Goal: Task Accomplishment & Management: Manage account settings

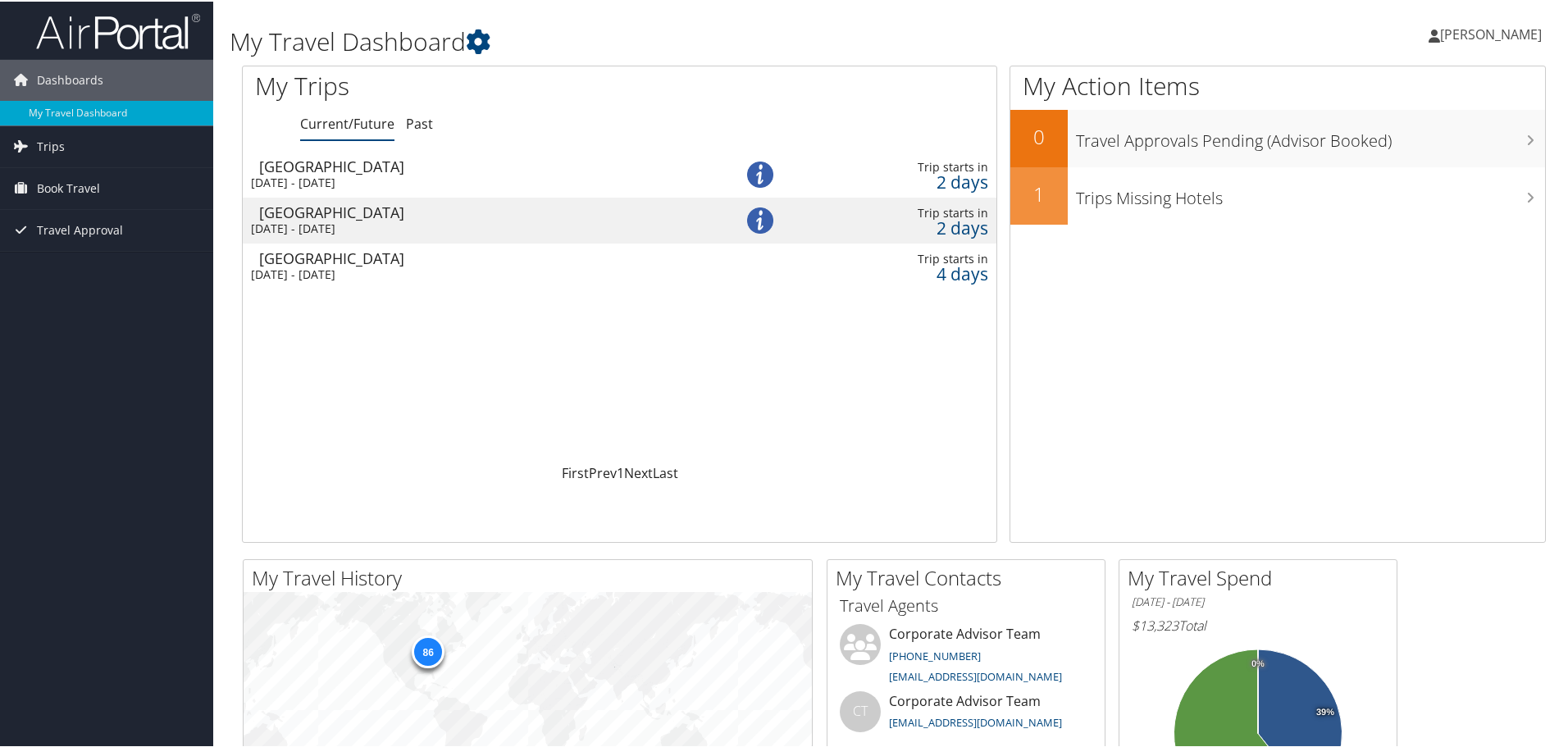
click at [546, 167] on div "Hagerstown" at bounding box center [478, 165] width 438 height 15
click at [78, 200] on span "Book Travel" at bounding box center [69, 187] width 63 height 41
click at [87, 261] on link "Book/Manage Online Trips" at bounding box center [107, 269] width 213 height 25
click at [1453, 39] on span "[PERSON_NAME]" at bounding box center [1490, 33] width 101 height 18
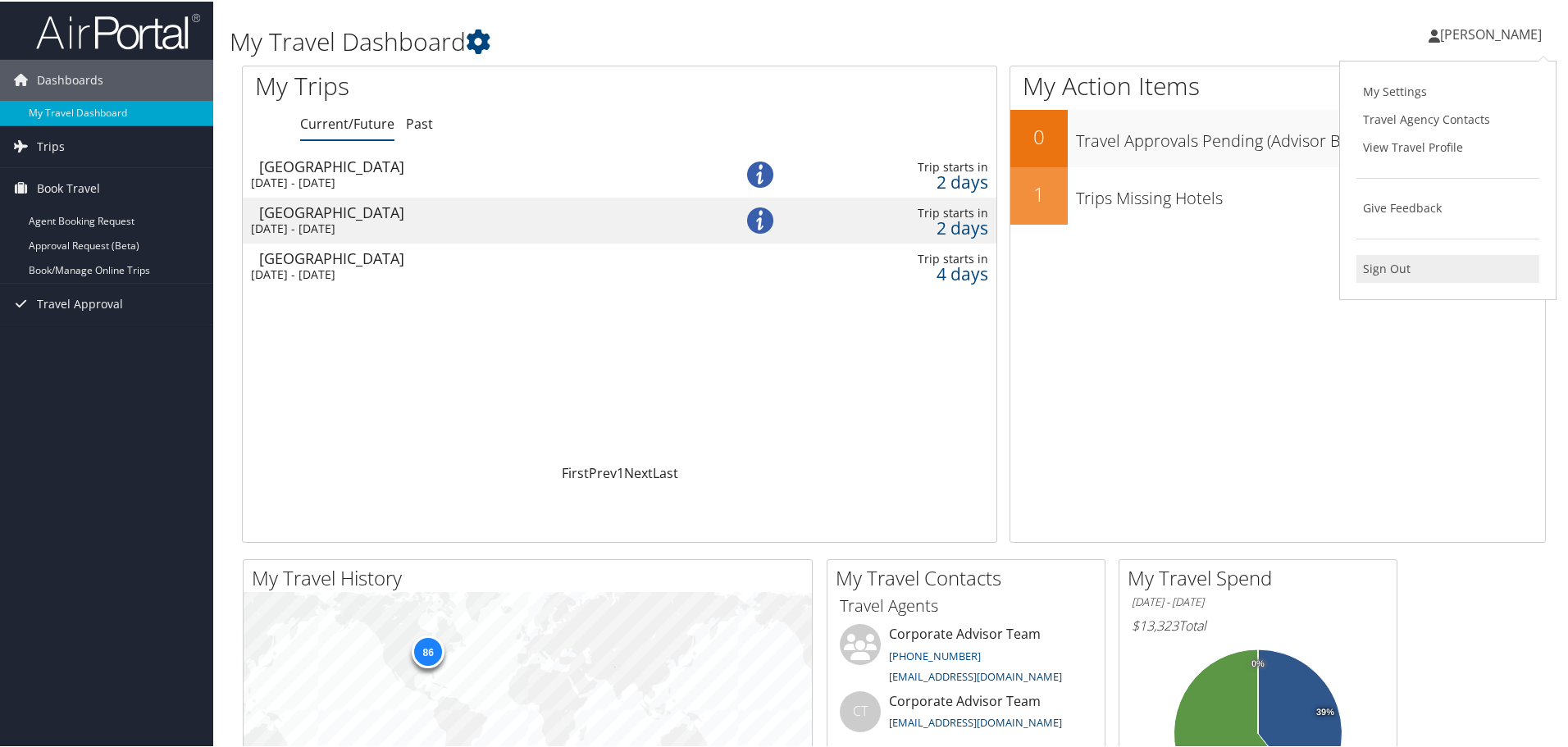
click at [1412, 277] on link "Sign Out" at bounding box center [1448, 268] width 183 height 28
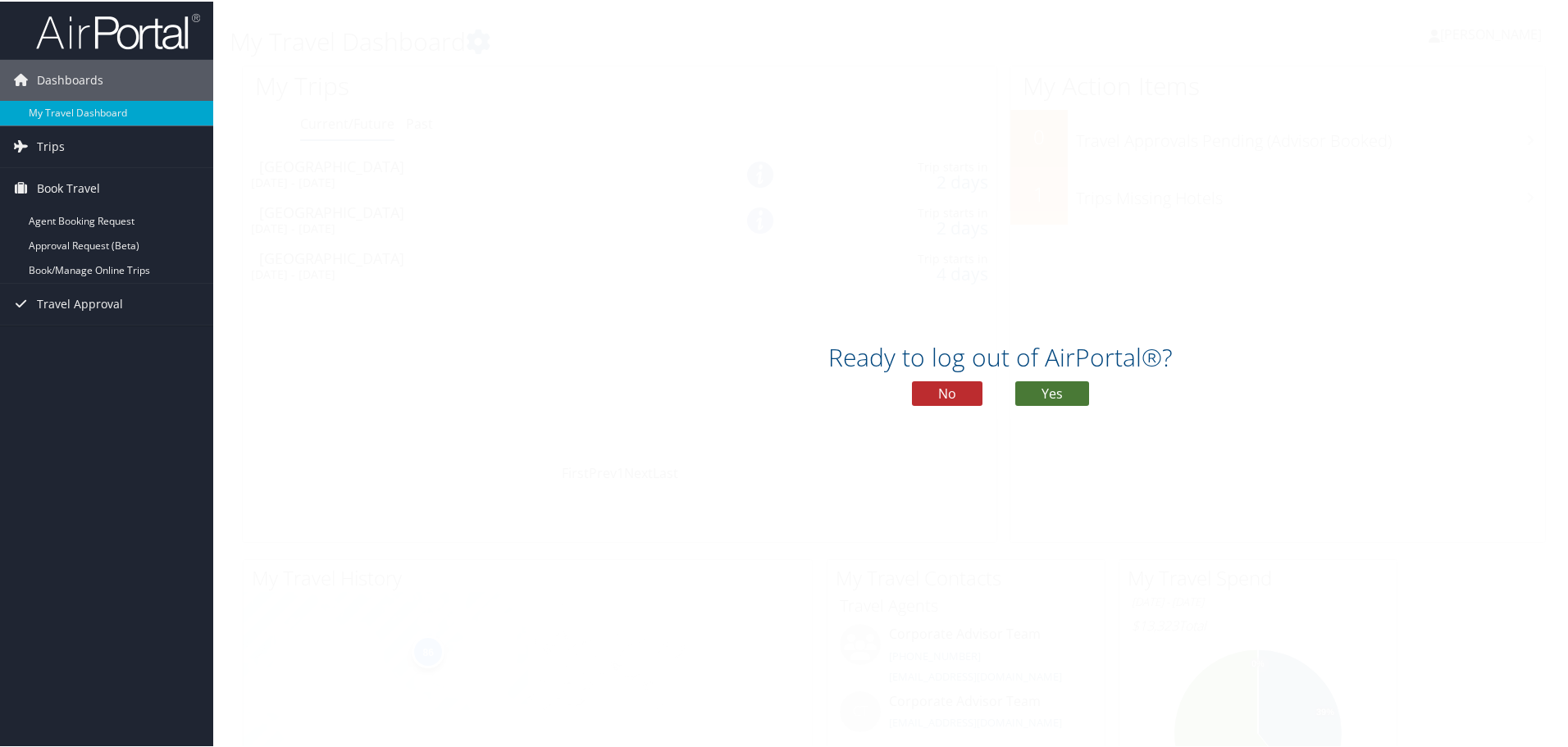
click at [1058, 389] on button "Yes" at bounding box center [1052, 392] width 74 height 25
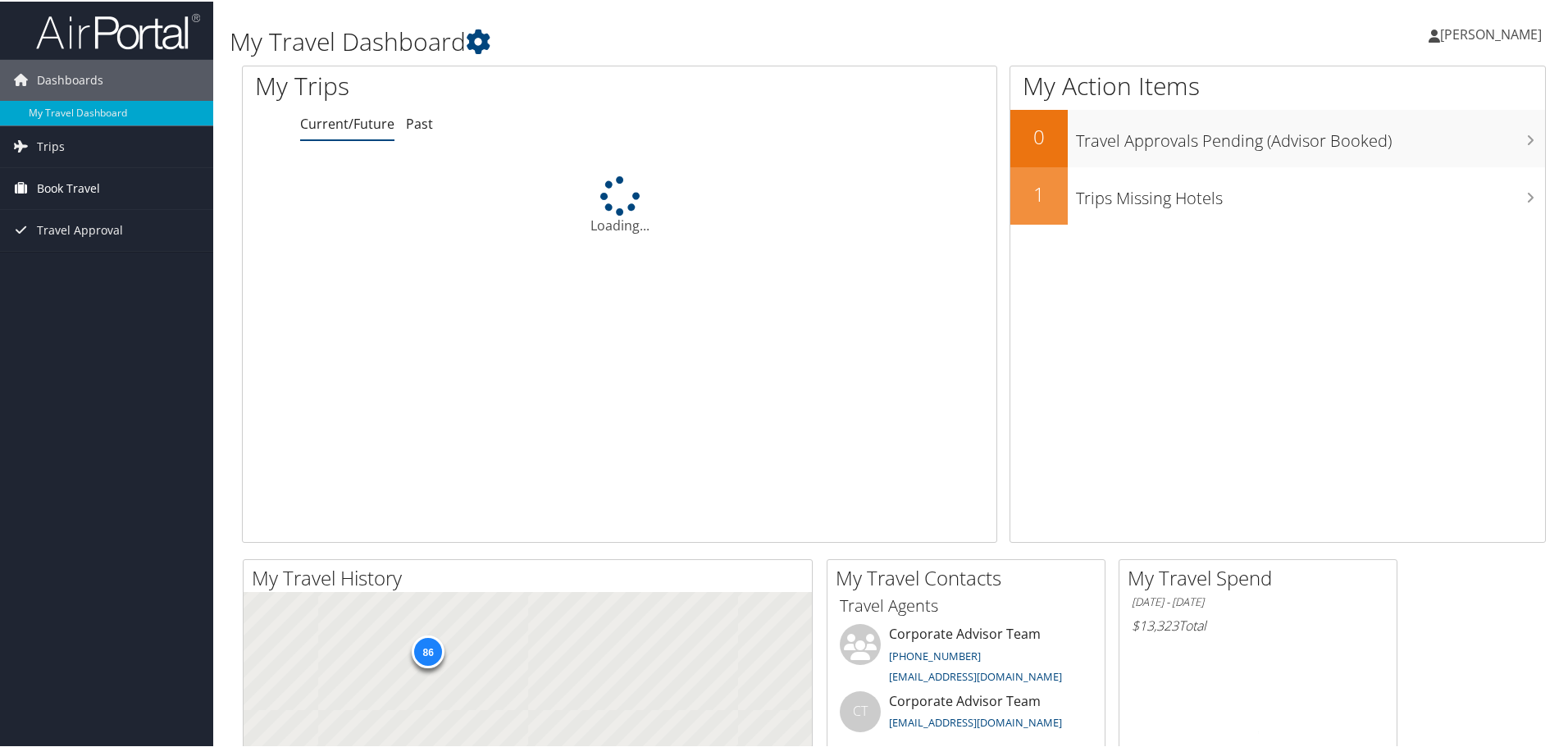
click at [61, 180] on span "Book Travel" at bounding box center [69, 187] width 63 height 41
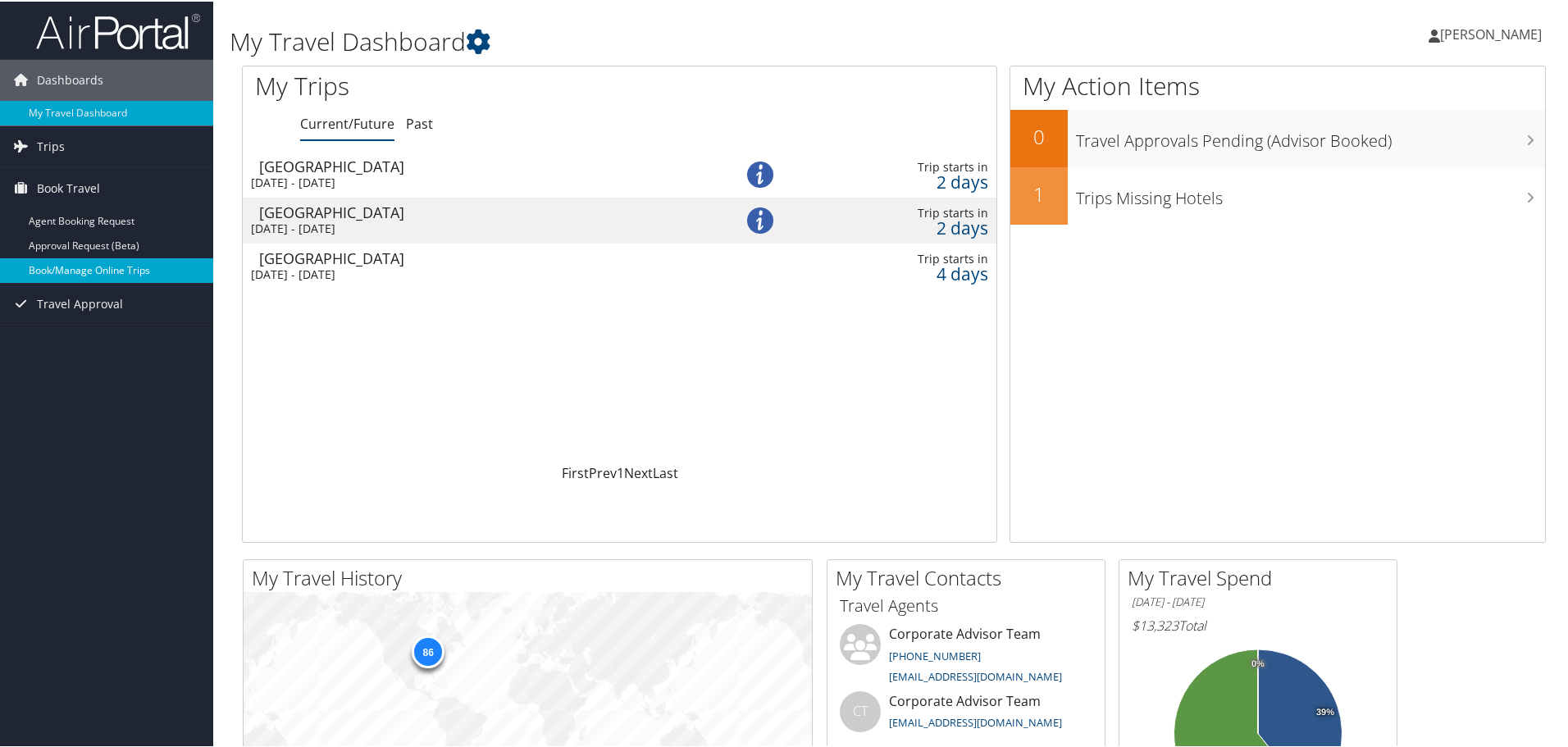
click at [80, 261] on link "Book/Manage Online Trips" at bounding box center [107, 269] width 213 height 25
click at [410, 273] on div "Tue 9 Sep 2025 - Thu 11 Sep 2025" at bounding box center [470, 273] width 438 height 15
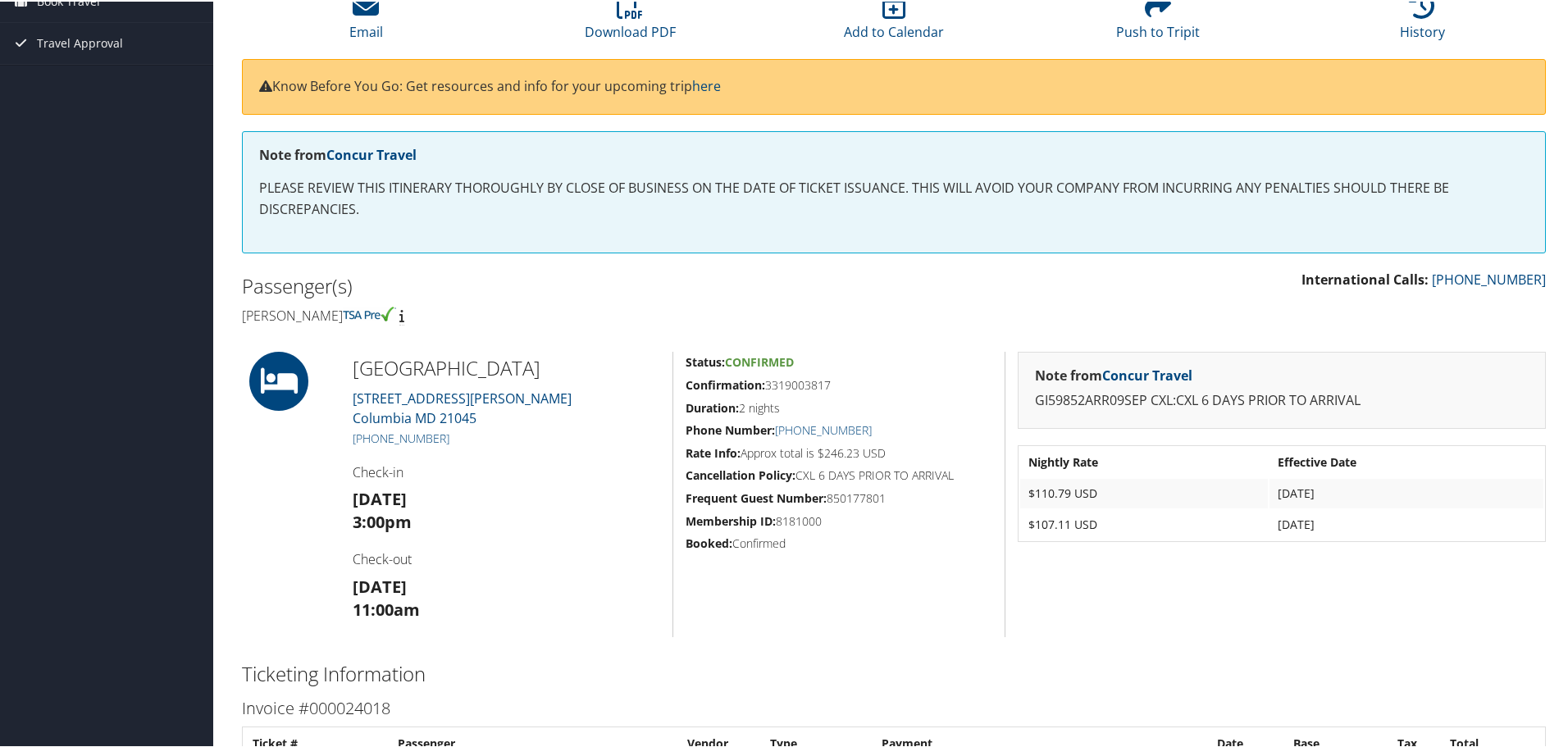
scroll to position [164, 0]
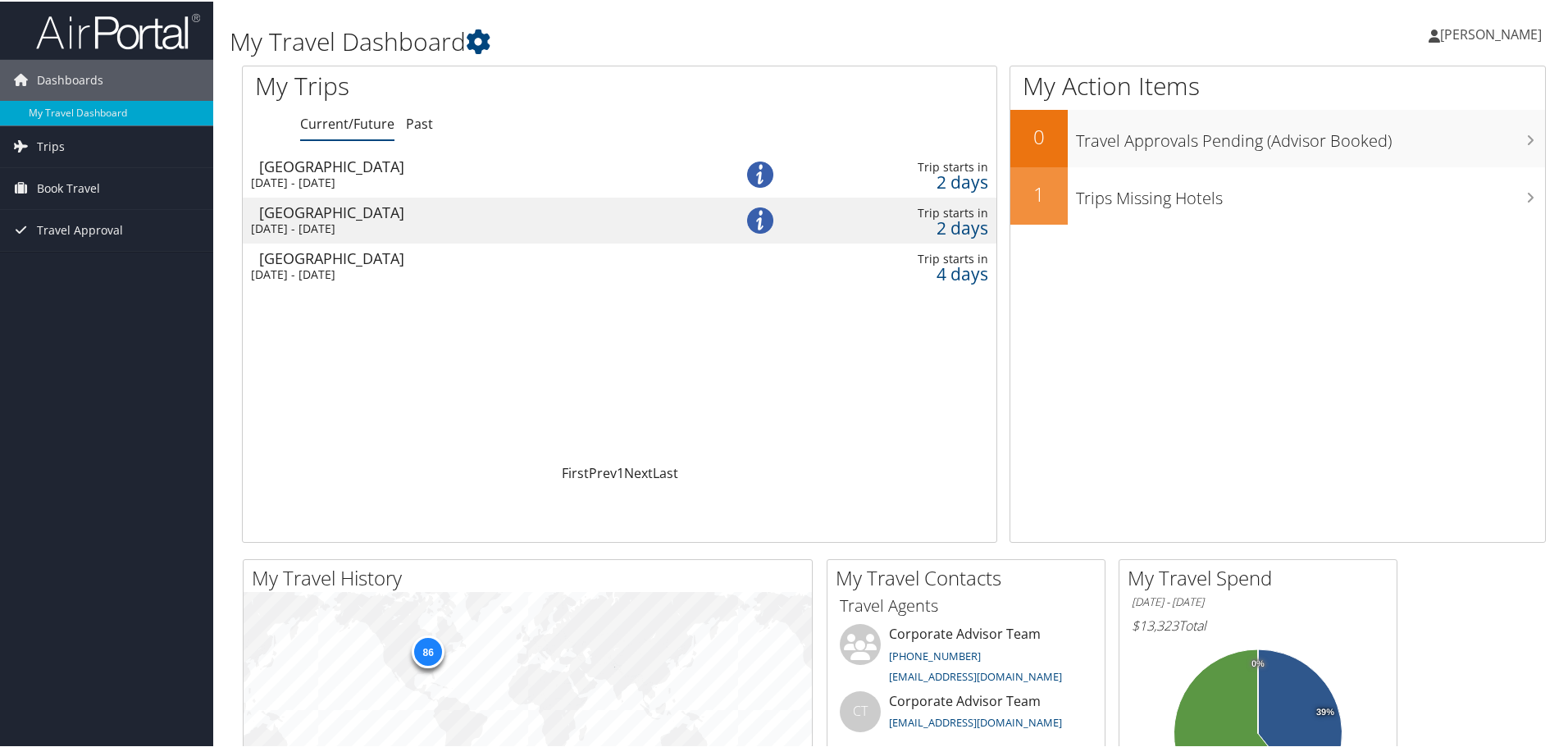
click at [372, 222] on div "Sun 7 Sep 2025 - Thu 11 Sep 2025" at bounding box center [470, 226] width 438 height 15
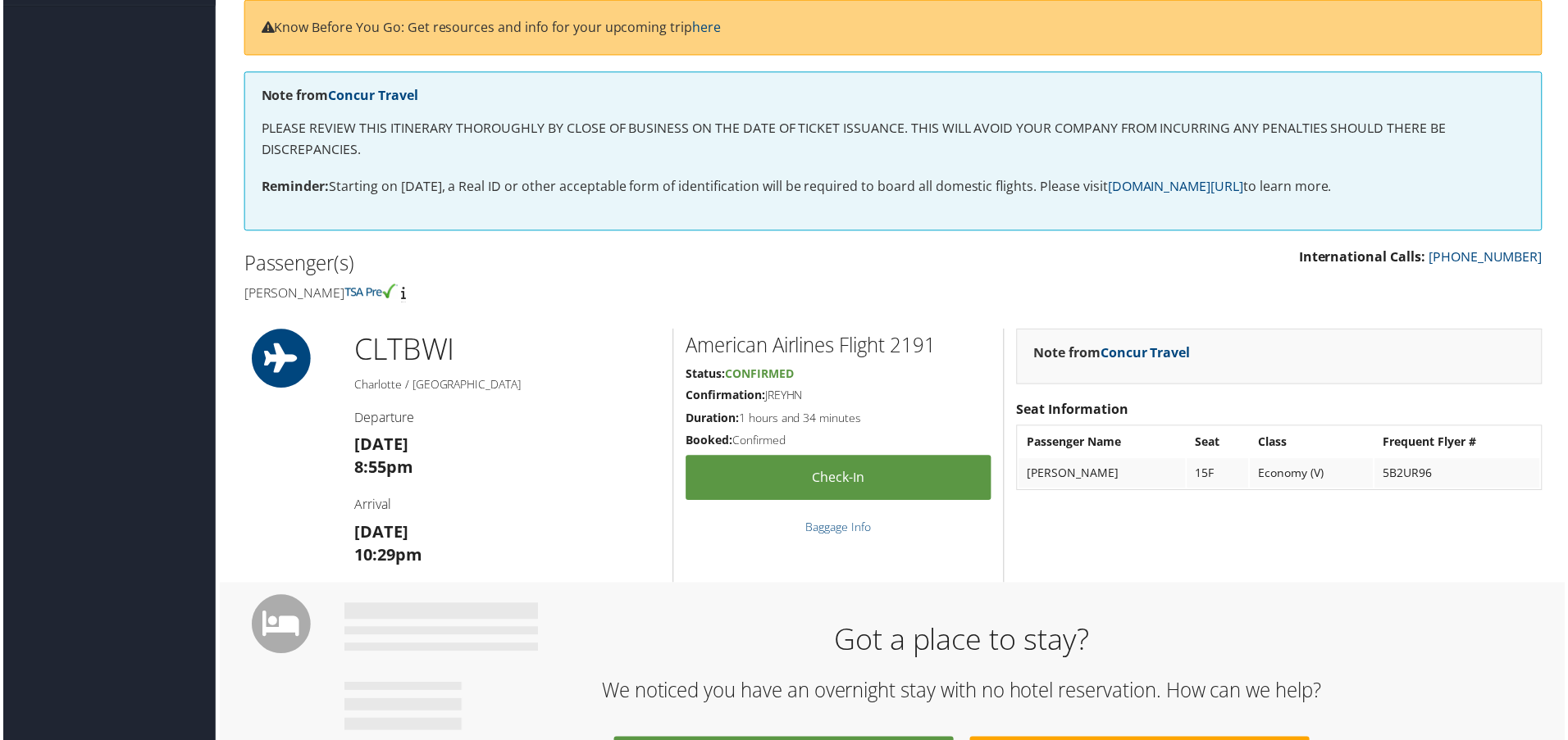
scroll to position [164, 0]
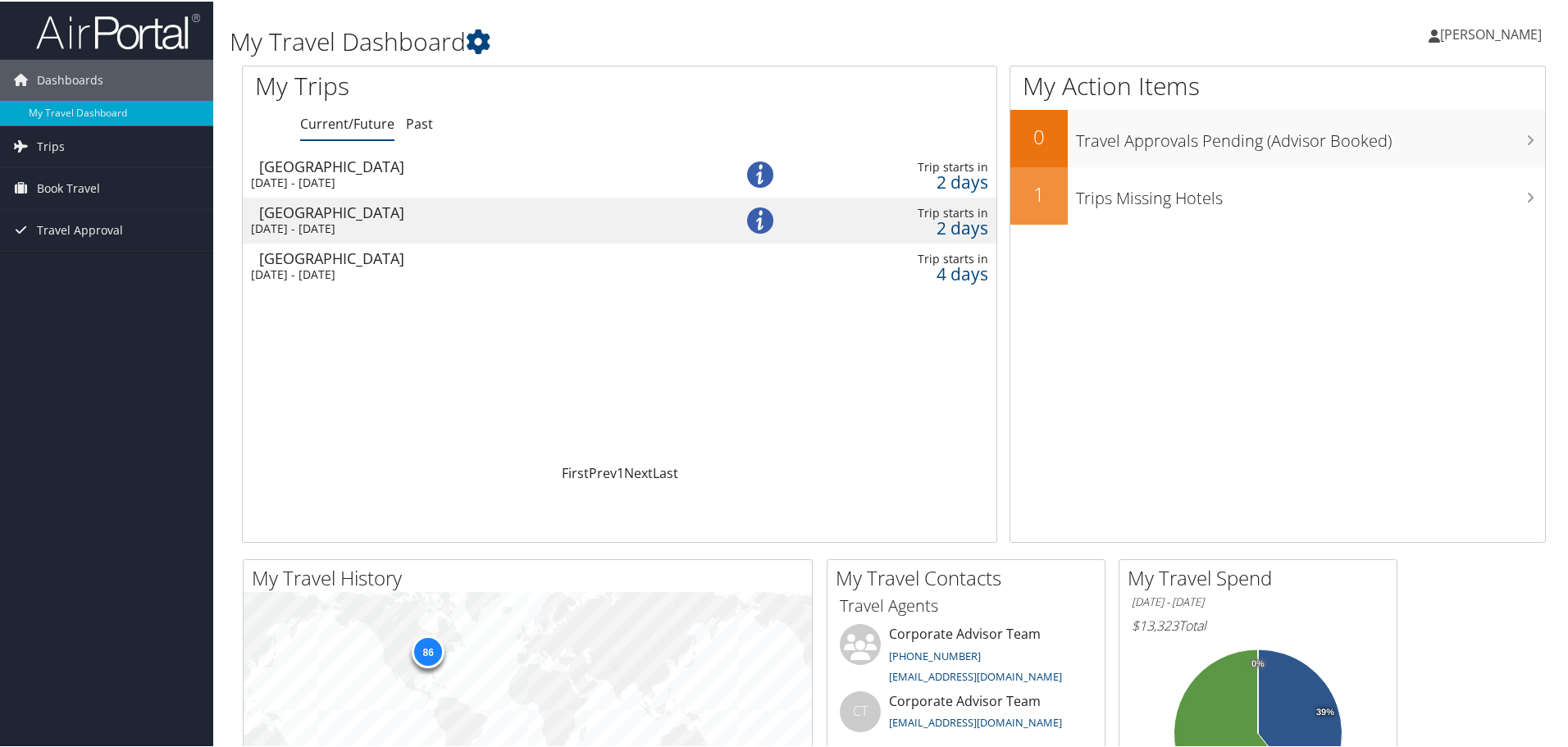
click at [379, 178] on div "Sun 7 Sep 2025 - Tue 9 Sep 2025" at bounding box center [470, 181] width 438 height 15
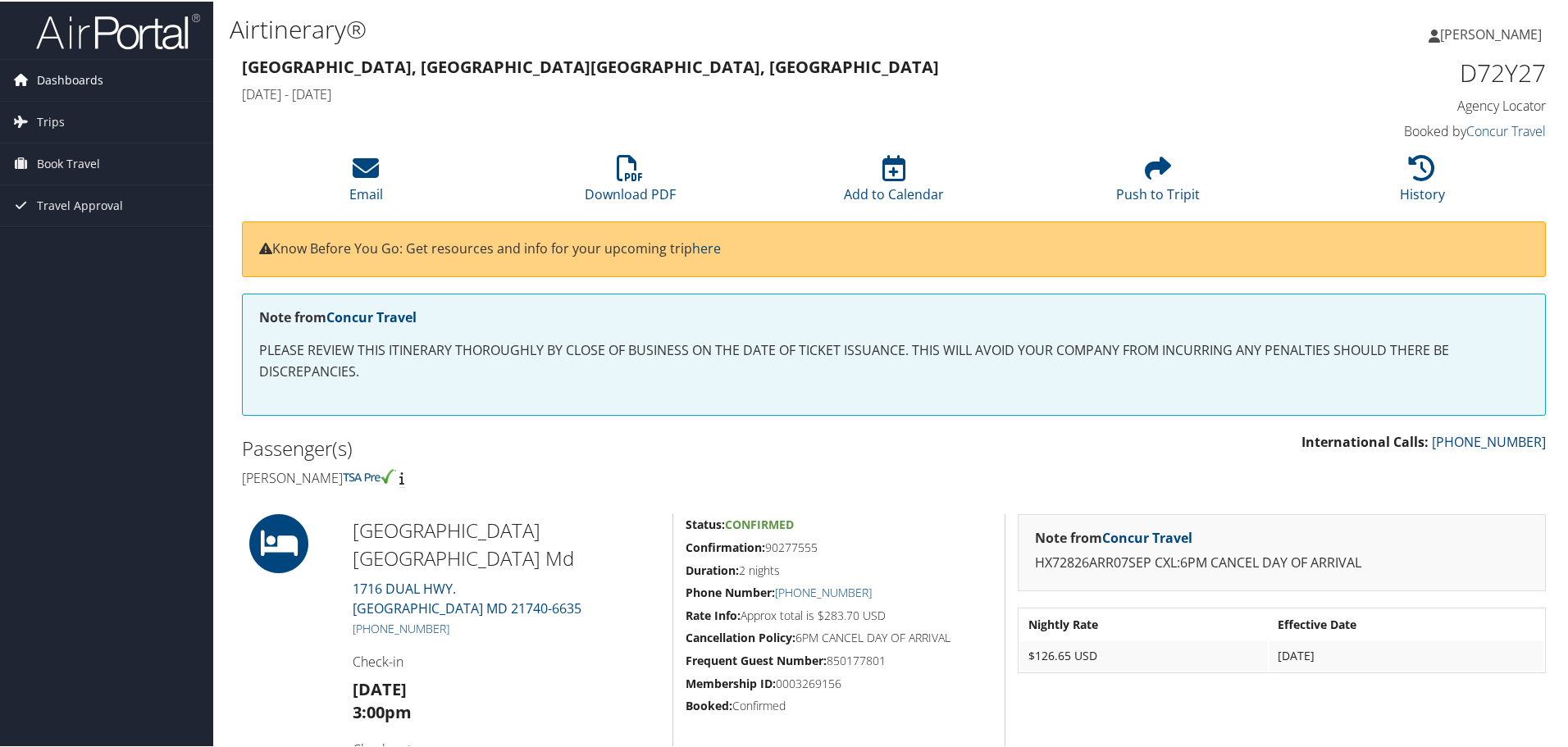
click at [63, 72] on span "Dashboards" at bounding box center [70, 78] width 66 height 41
click at [100, 101] on link "My Travel Dashboard" at bounding box center [107, 112] width 213 height 25
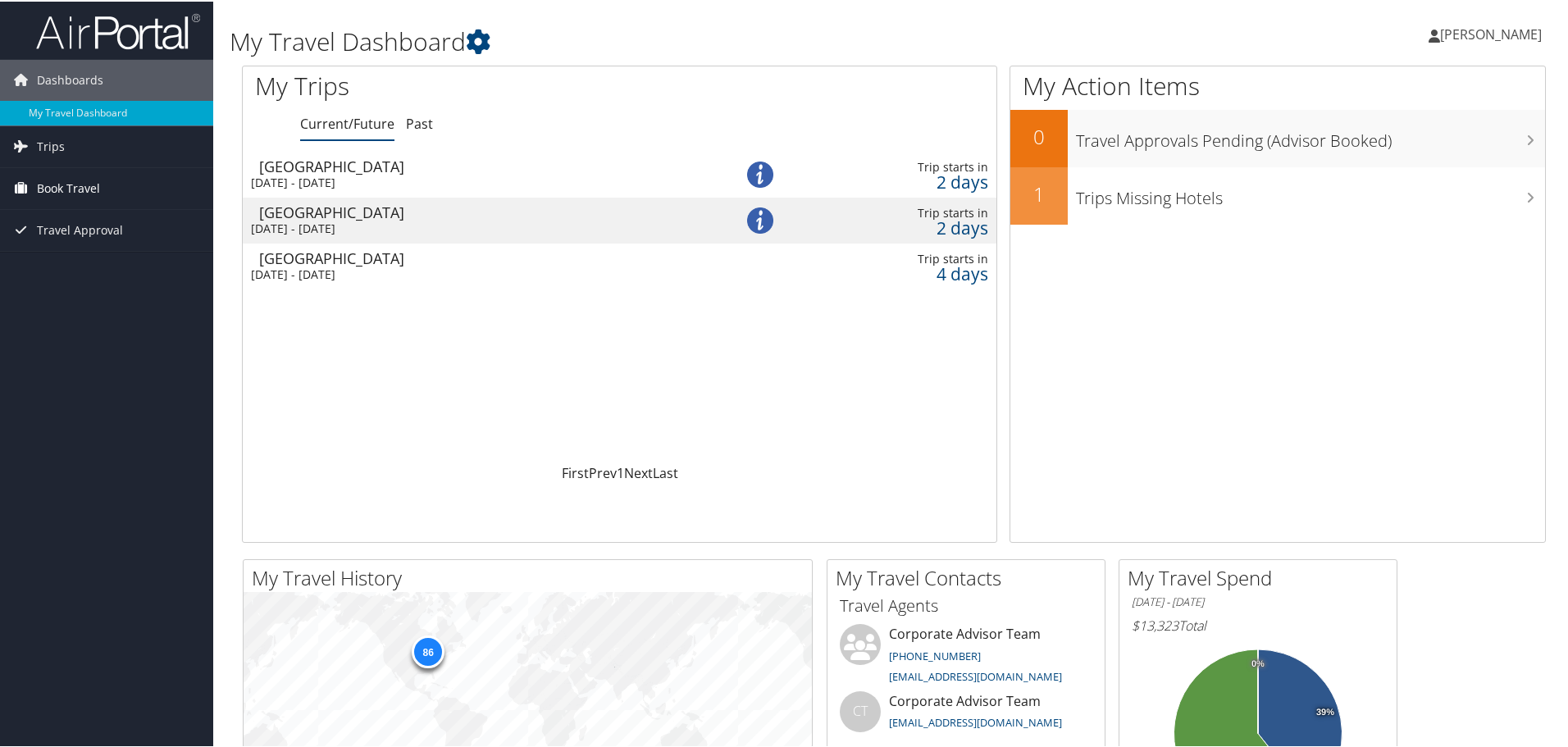
click at [73, 176] on span "Book Travel" at bounding box center [69, 187] width 63 height 41
click at [107, 265] on link "Book/Manage Online Trips" at bounding box center [107, 269] width 213 height 25
